Goal: Transaction & Acquisition: Book appointment/travel/reservation

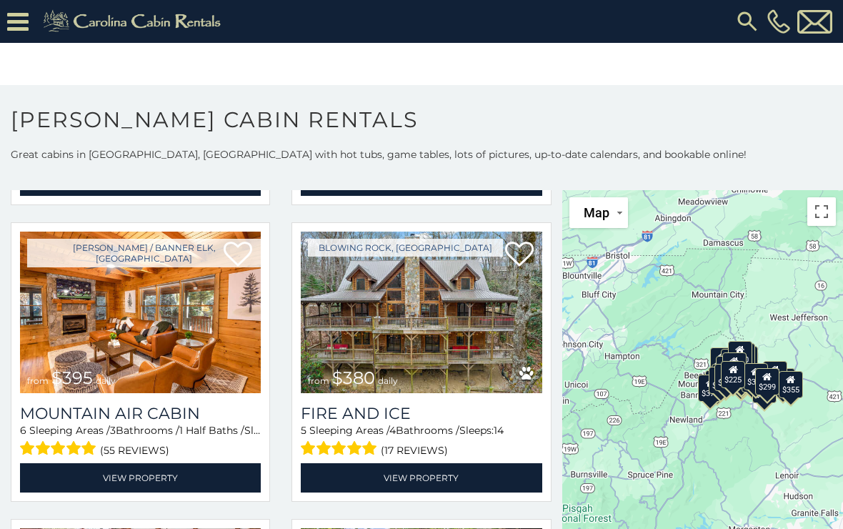
scroll to position [3889, 0]
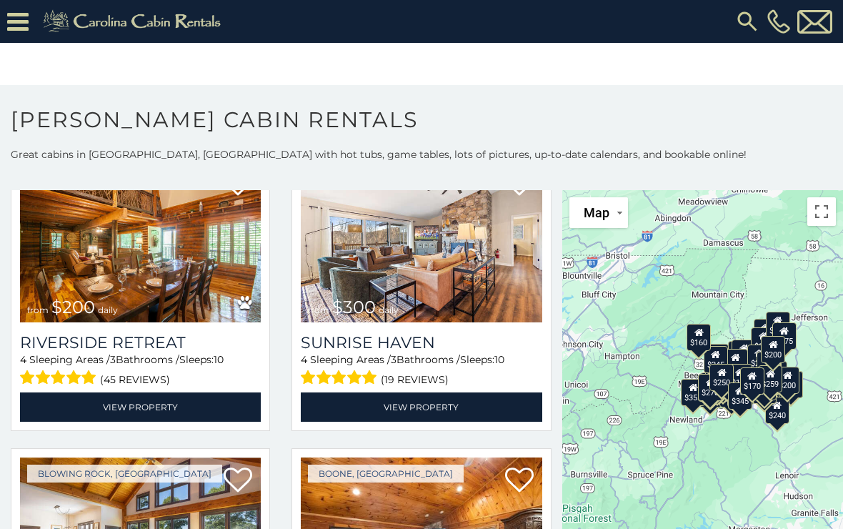
scroll to position [7761, 0]
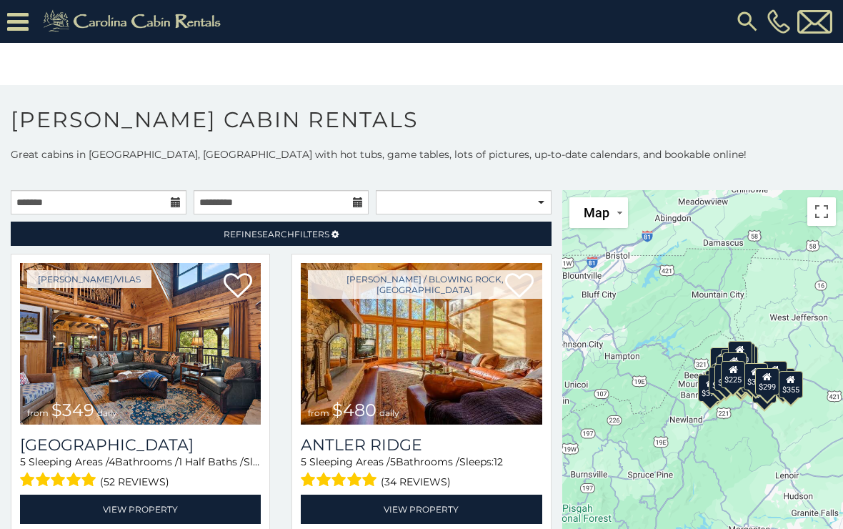
scroll to position [-1, 0]
click at [99, 202] on input "text" at bounding box center [99, 202] width 176 height 24
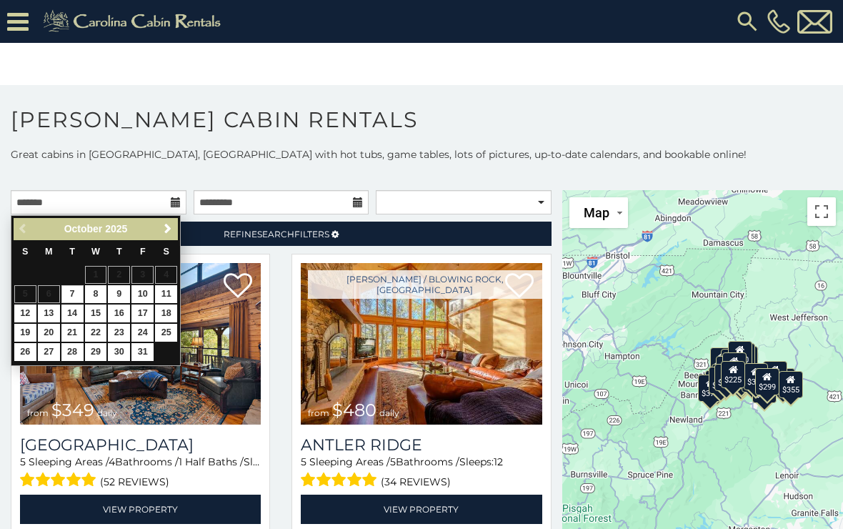
click at [108, 83] on body "**********" at bounding box center [421, 274] width 843 height 548
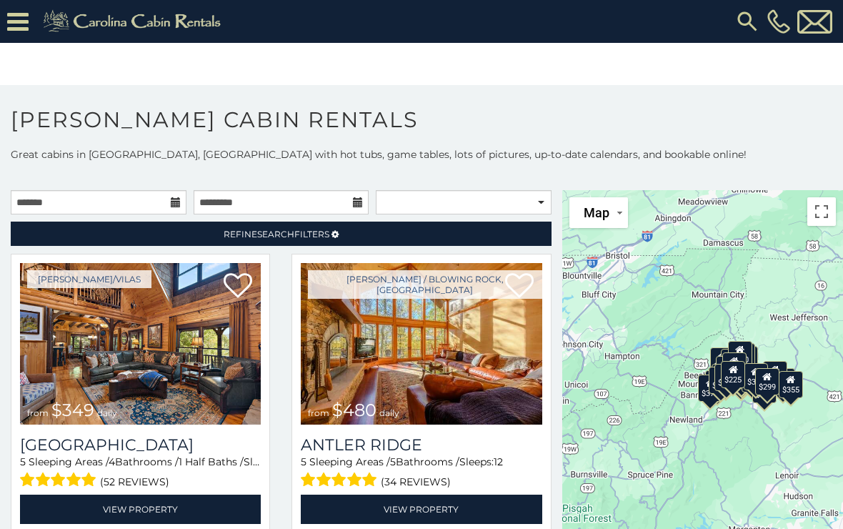
click at [21, 24] on icon at bounding box center [17, 21] width 21 height 25
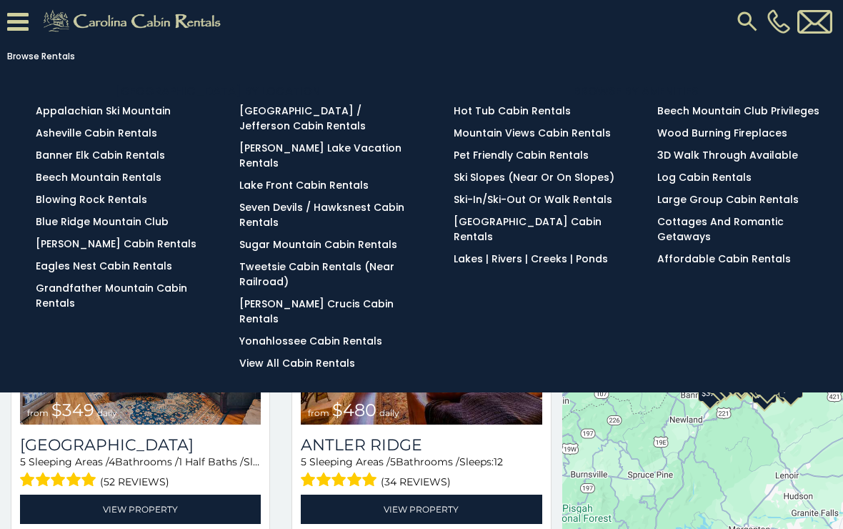
click at [61, 226] on link "Blue Ridge Mountain Club" at bounding box center [102, 221] width 133 height 14
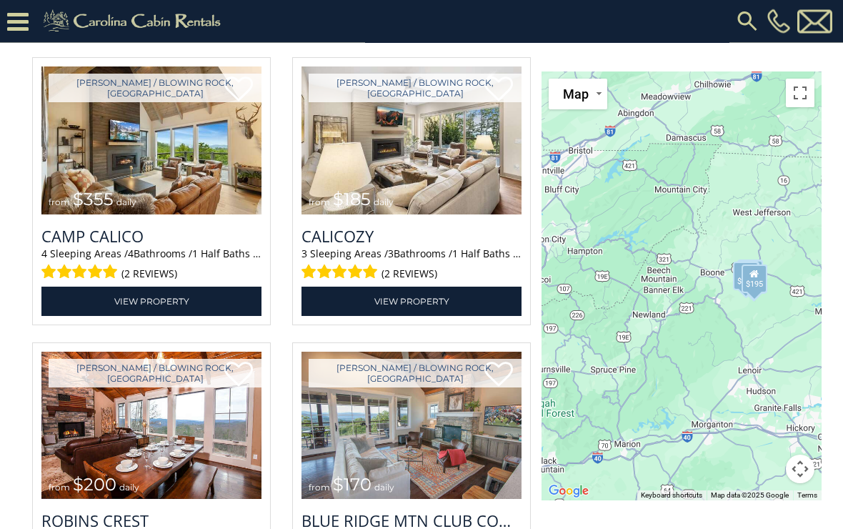
scroll to position [1773, 0]
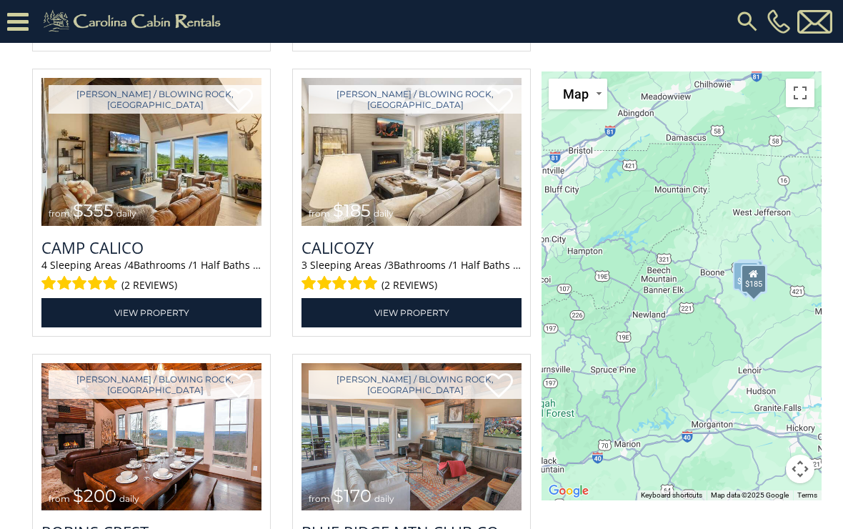
click at [440, 225] on img at bounding box center [412, 151] width 220 height 147
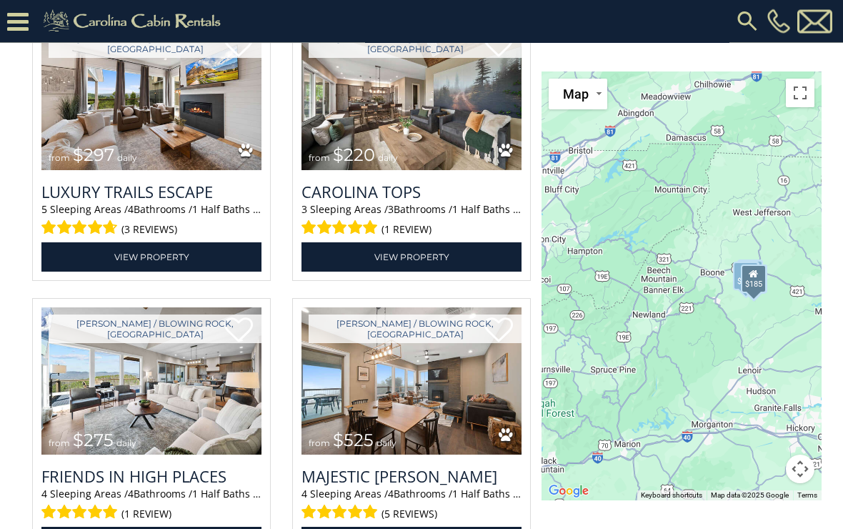
scroll to position [2399, 0]
click at [89, 169] on img at bounding box center [151, 95] width 220 height 147
click at [86, 157] on img at bounding box center [151, 95] width 220 height 147
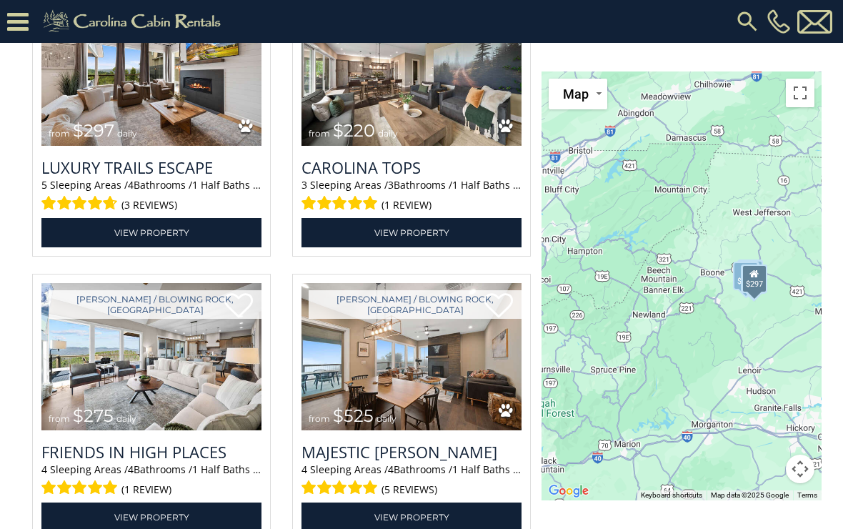
click at [101, 247] on link "View Property" at bounding box center [151, 232] width 220 height 29
click at [108, 145] on img at bounding box center [151, 71] width 220 height 147
click at [104, 145] on img at bounding box center [151, 71] width 220 height 147
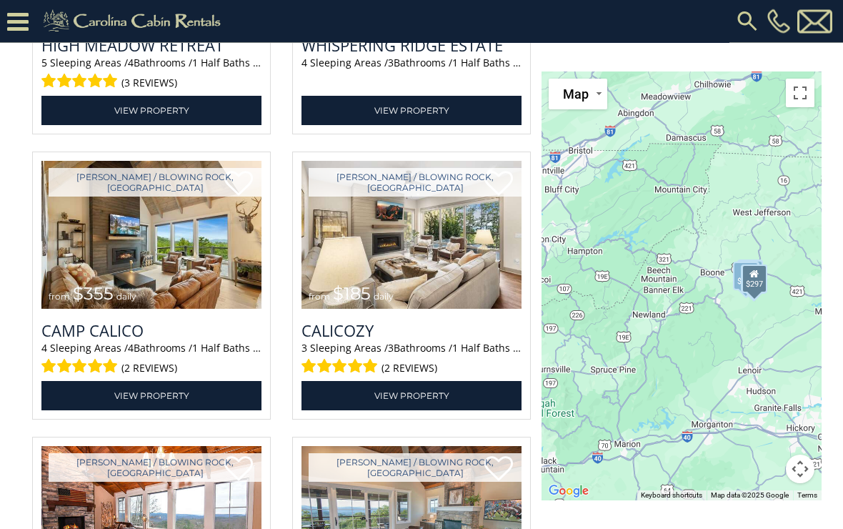
scroll to position [1688, 0]
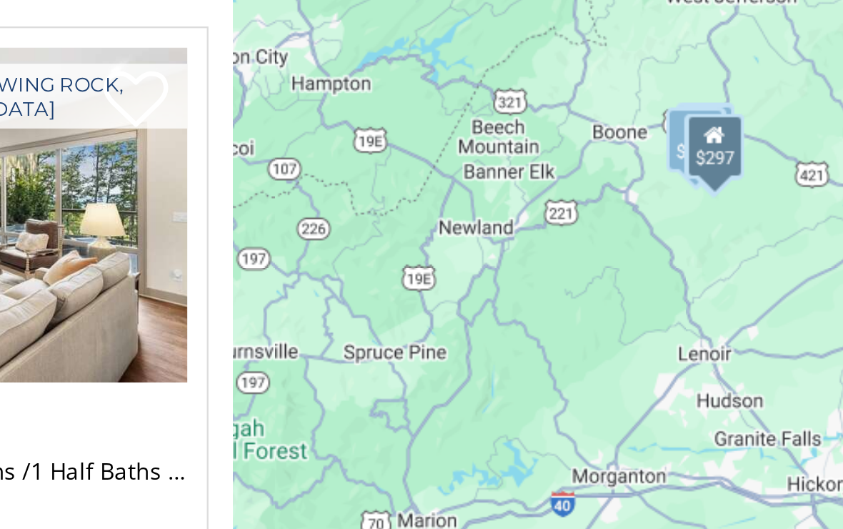
click at [742, 264] on div "$297" at bounding box center [755, 278] width 26 height 29
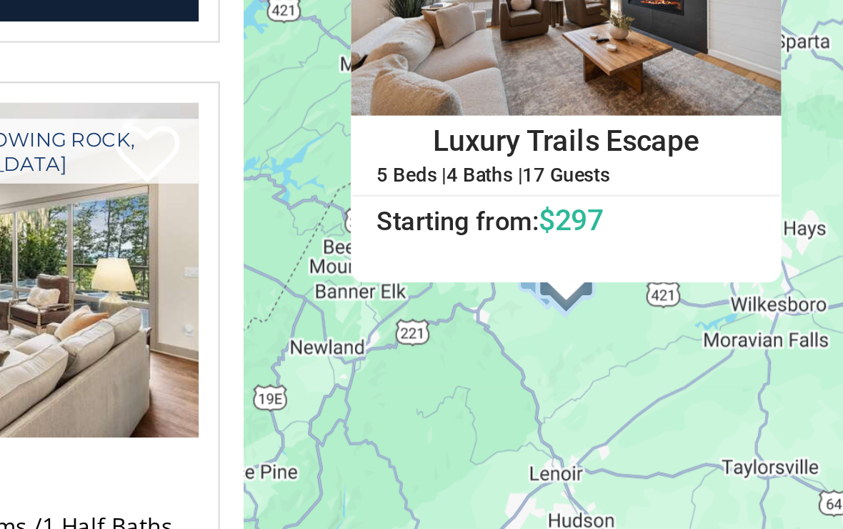
click at [542, 164] on div "$325 $350 $355 $185 $200 $170 $297 $220 $275 $525 $355 $195 Luxury Trails Escap…" at bounding box center [682, 285] width 280 height 429
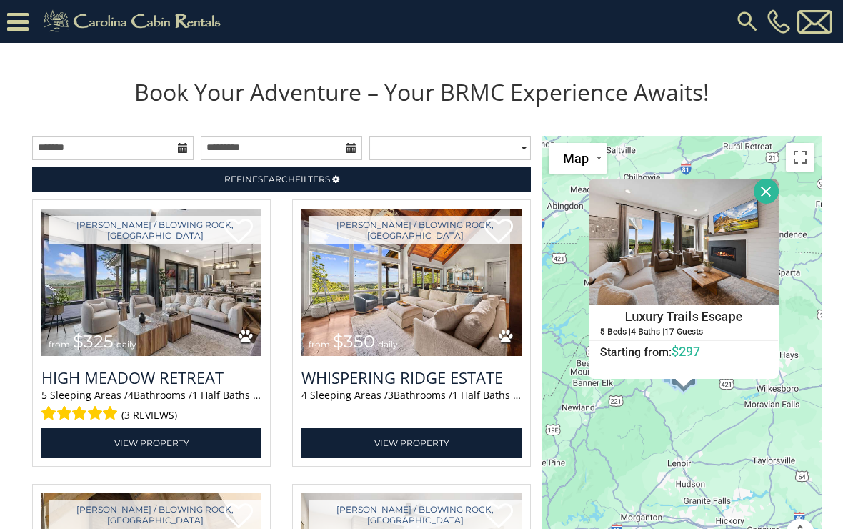
scroll to position [1427, 0]
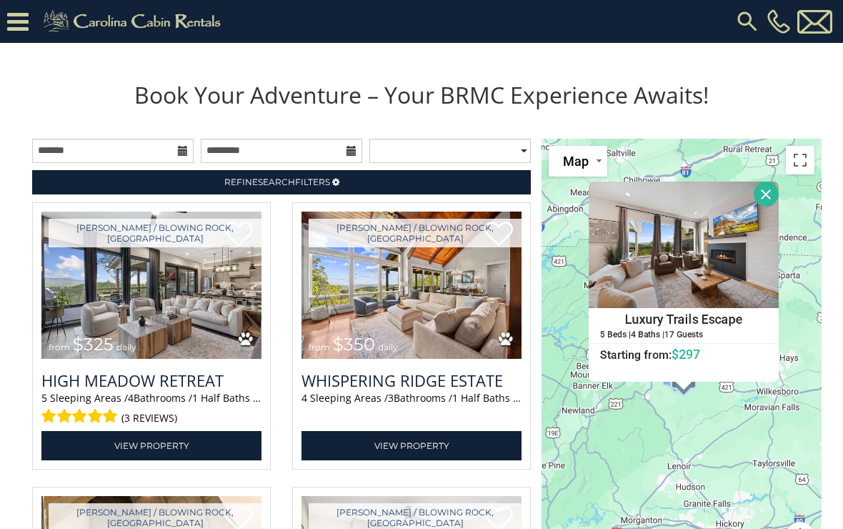
click at [119, 337] on img at bounding box center [151, 285] width 220 height 147
click at [120, 460] on link "View Property" at bounding box center [151, 445] width 220 height 29
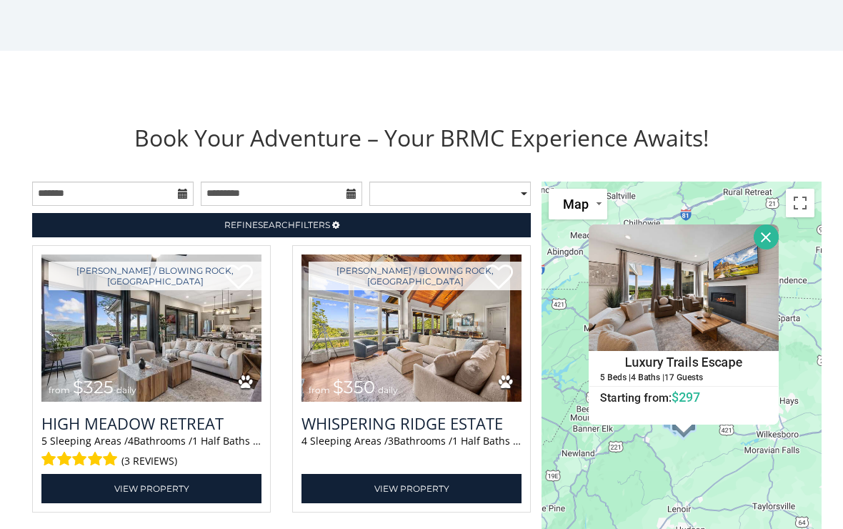
scroll to position [1430, 0]
